Goal: Book appointment/travel/reservation

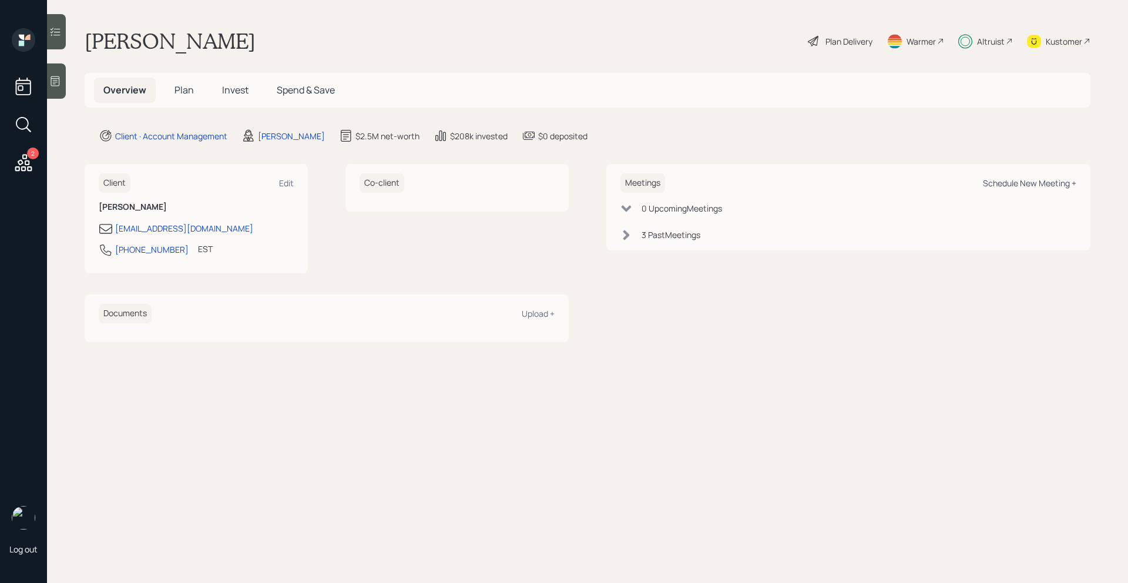
click at [992, 181] on div "Schedule New Meeting +" at bounding box center [1028, 182] width 93 height 11
select select "bffa7908-1b2a-4c79-9bb6-f0ec9aed22d3"
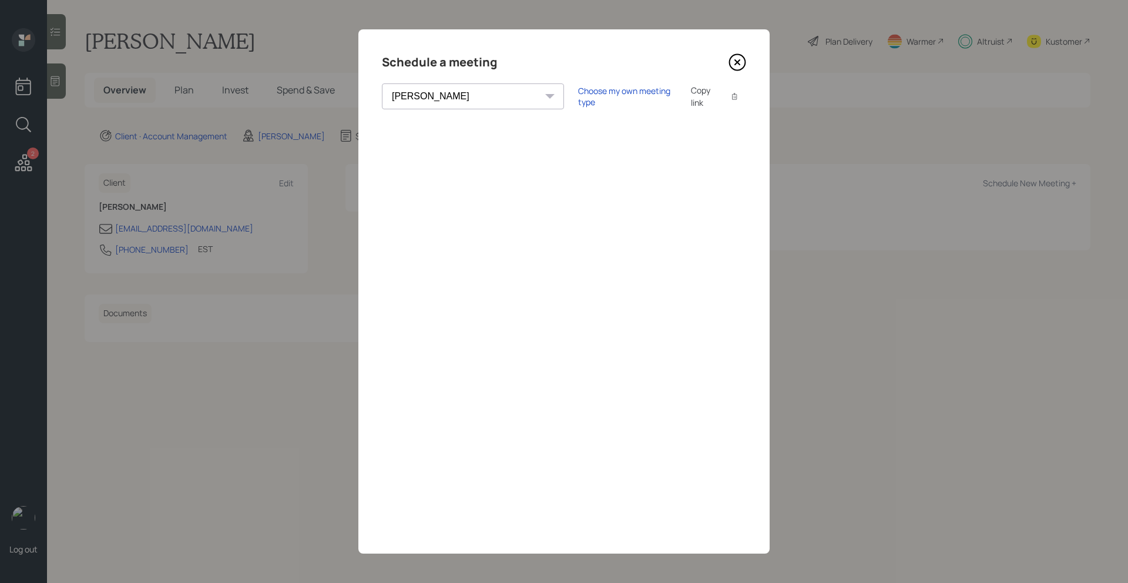
click at [742, 61] on icon at bounding box center [737, 62] width 18 height 18
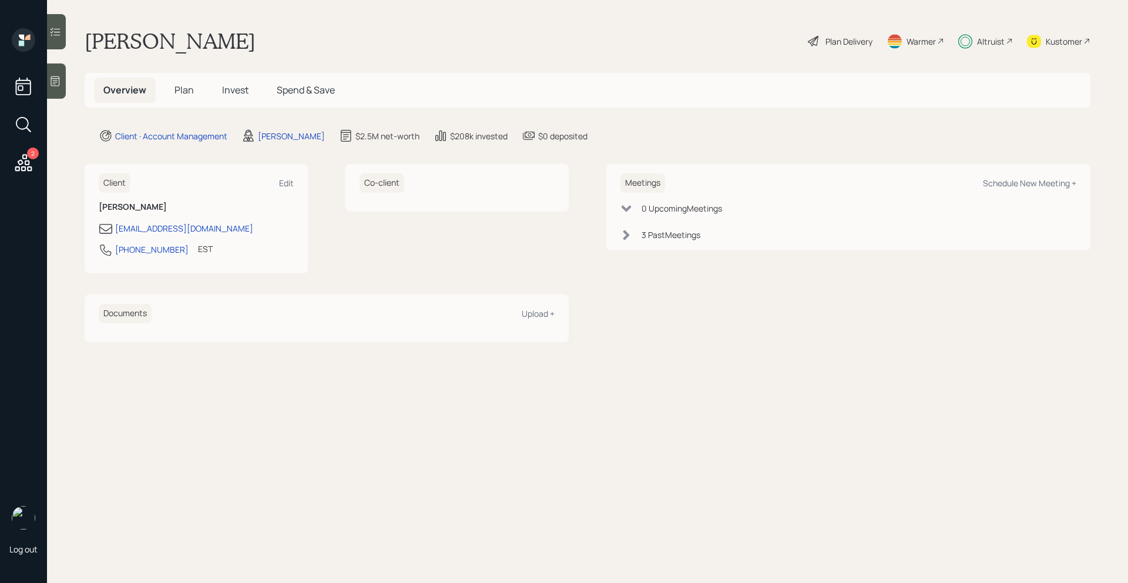
click at [23, 162] on icon at bounding box center [23, 162] width 17 height 17
